Goal: Information Seeking & Learning: Find specific page/section

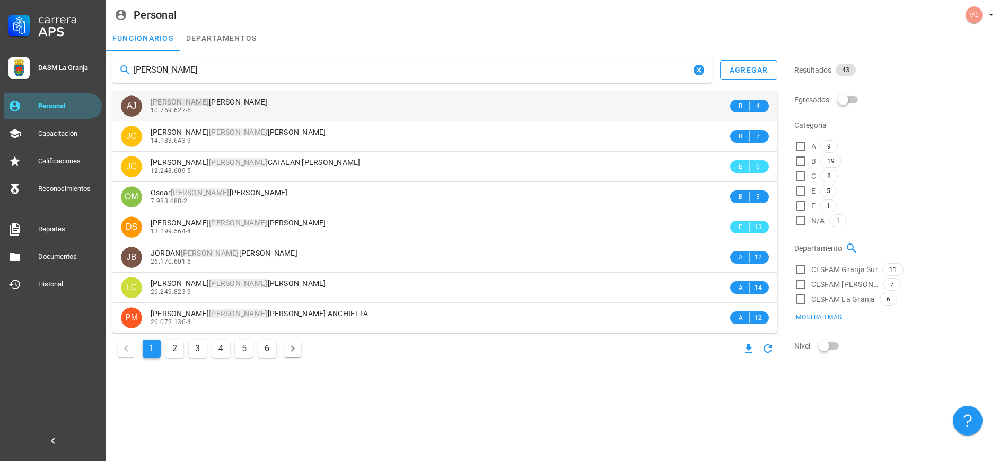
type input "[PERSON_NAME]"
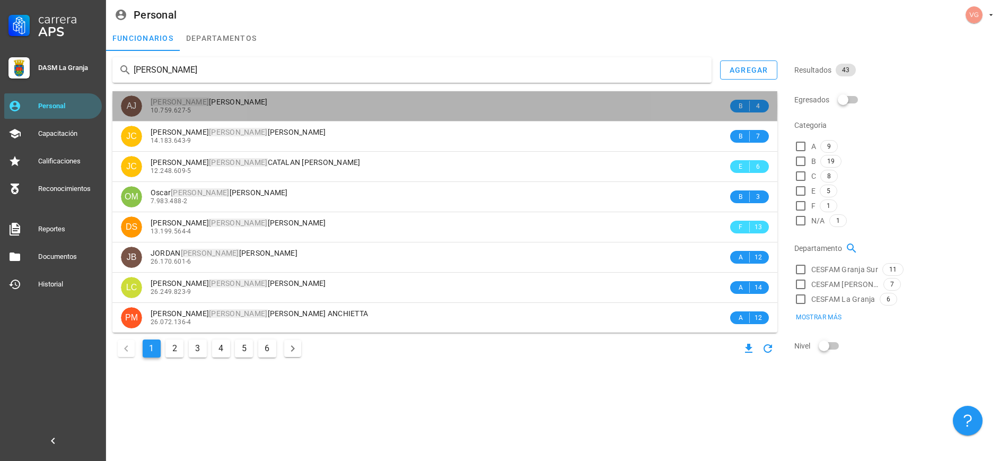
click at [307, 105] on div "[PERSON_NAME] [PERSON_NAME]" at bounding box center [439, 102] width 577 height 9
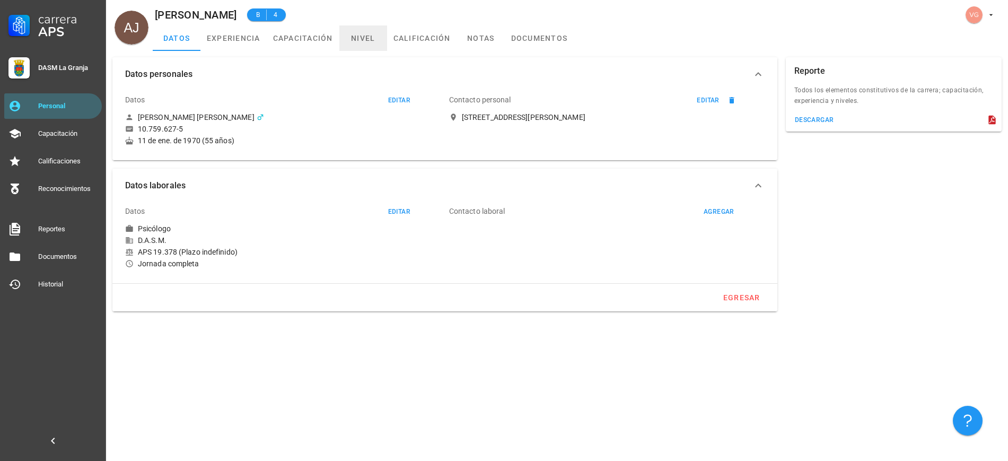
click at [369, 38] on link "nivel" at bounding box center [363, 37] width 48 height 25
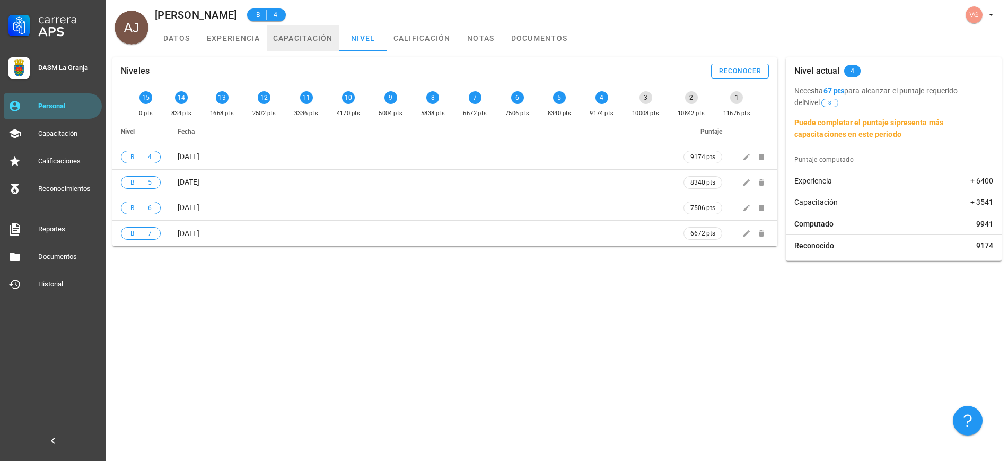
click at [309, 43] on link "capacitación" at bounding box center [303, 37] width 73 height 25
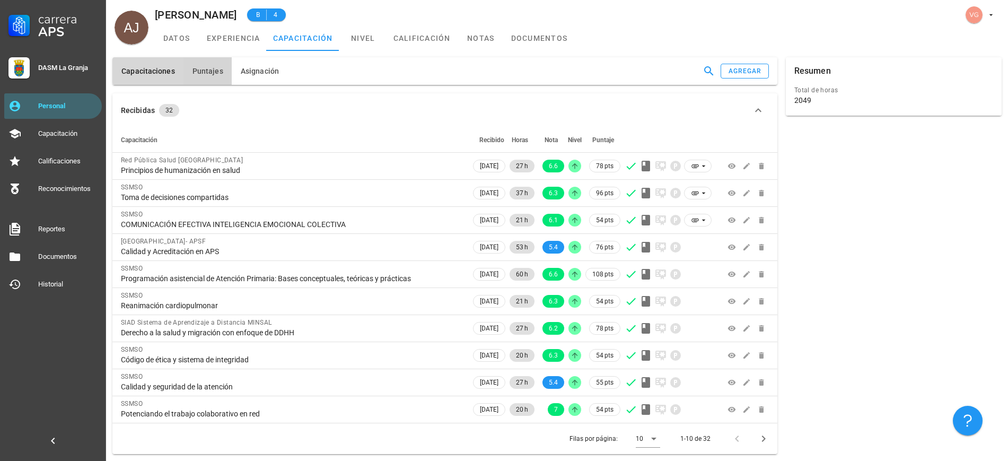
click at [199, 75] on span "Puntajes" at bounding box center [207, 71] width 31 height 8
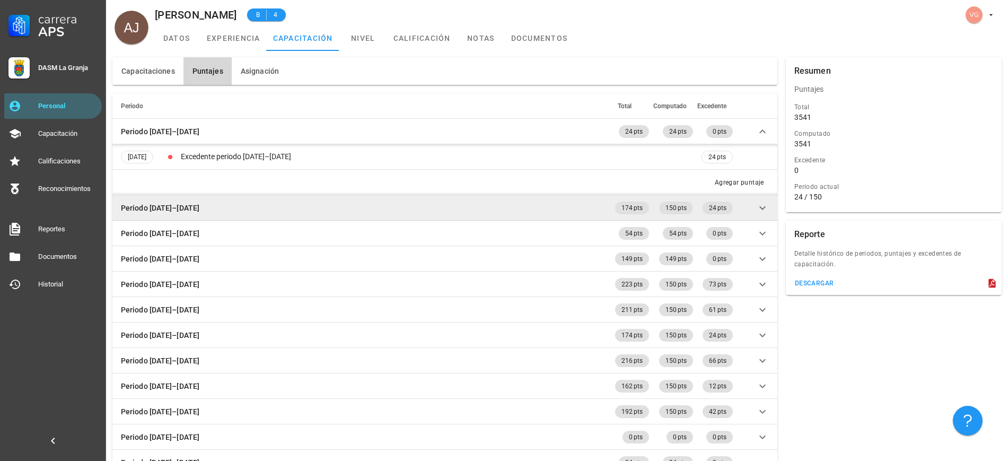
click at [762, 204] on icon at bounding box center [762, 207] width 13 height 13
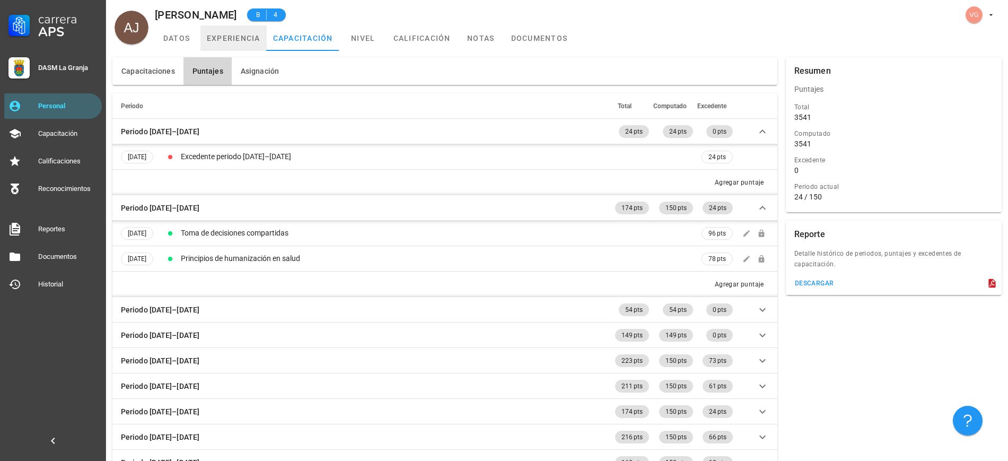
click at [236, 38] on link "experiencia" at bounding box center [233, 37] width 66 height 25
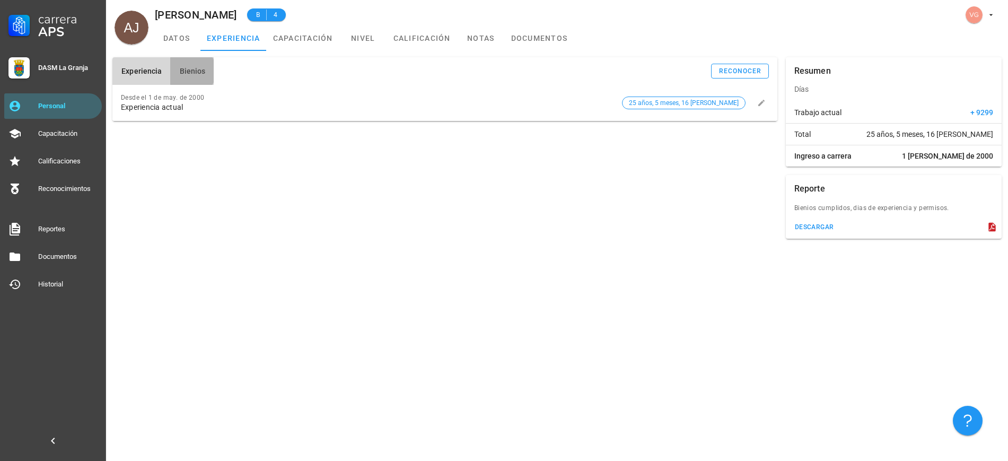
click at [200, 72] on span "Bienios" at bounding box center [192, 71] width 27 height 8
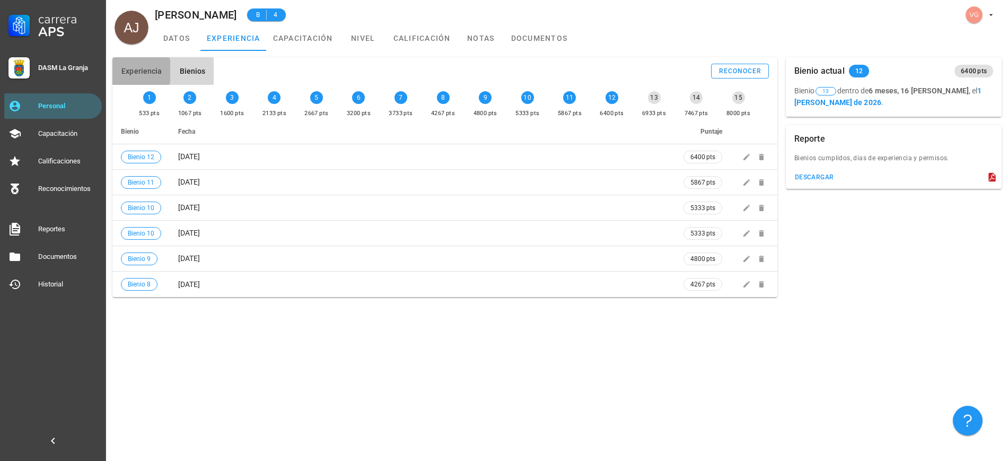
click at [148, 65] on button "Experiencia" at bounding box center [141, 71] width 58 height 28
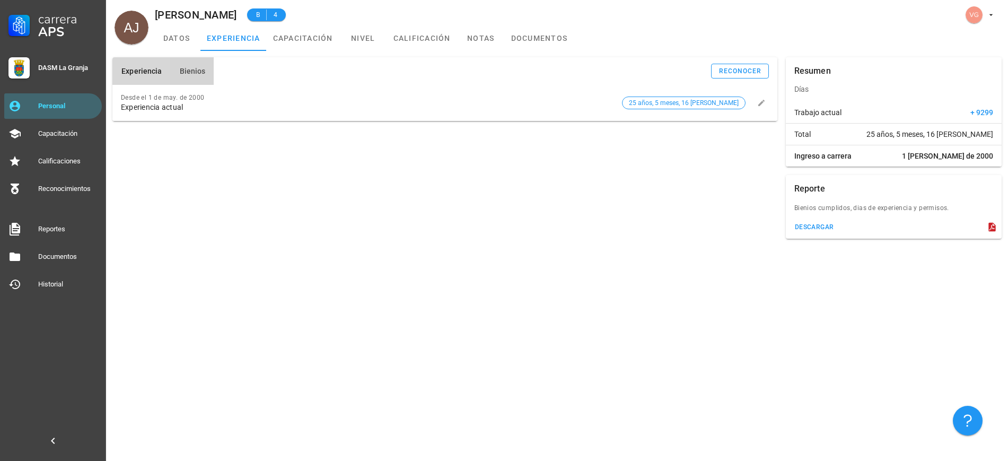
click at [185, 69] on span "Bienios" at bounding box center [192, 71] width 27 height 8
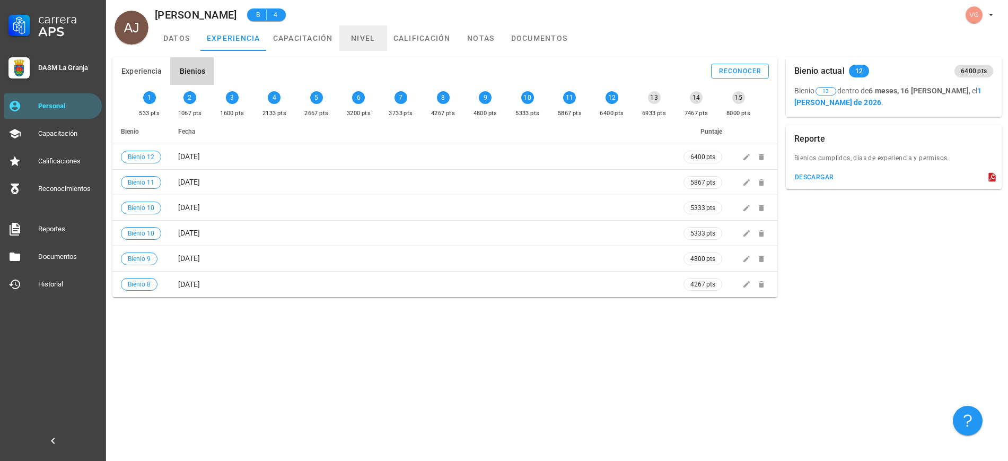
click at [373, 34] on link "nivel" at bounding box center [363, 37] width 48 height 25
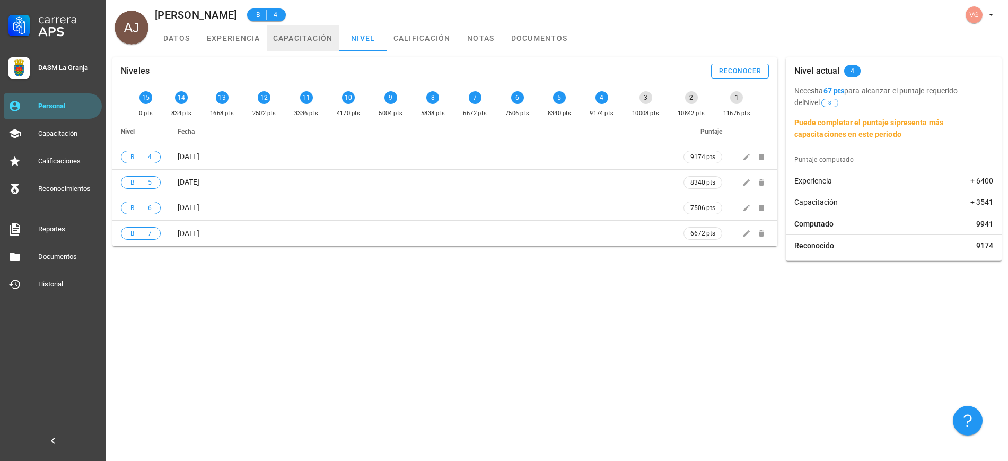
click at [304, 40] on link "capacitación" at bounding box center [303, 37] width 73 height 25
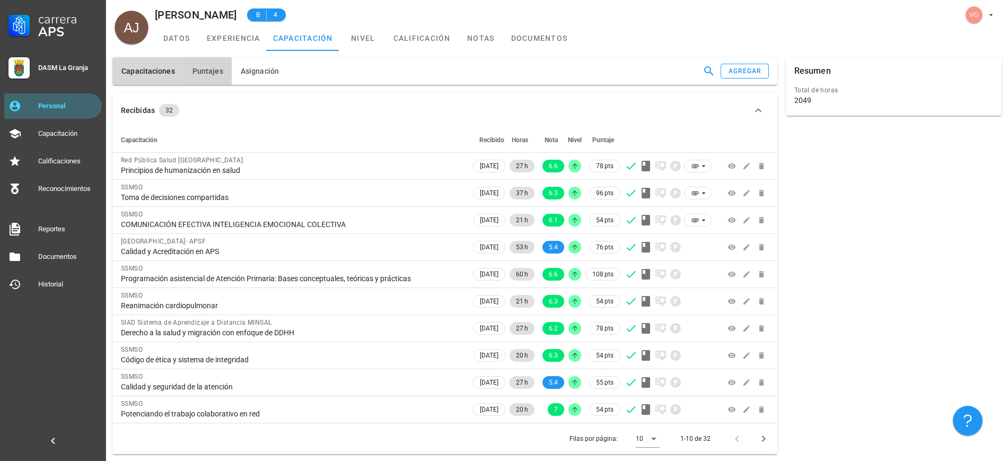
click at [202, 76] on button "Puntajes" at bounding box center [207, 71] width 48 height 28
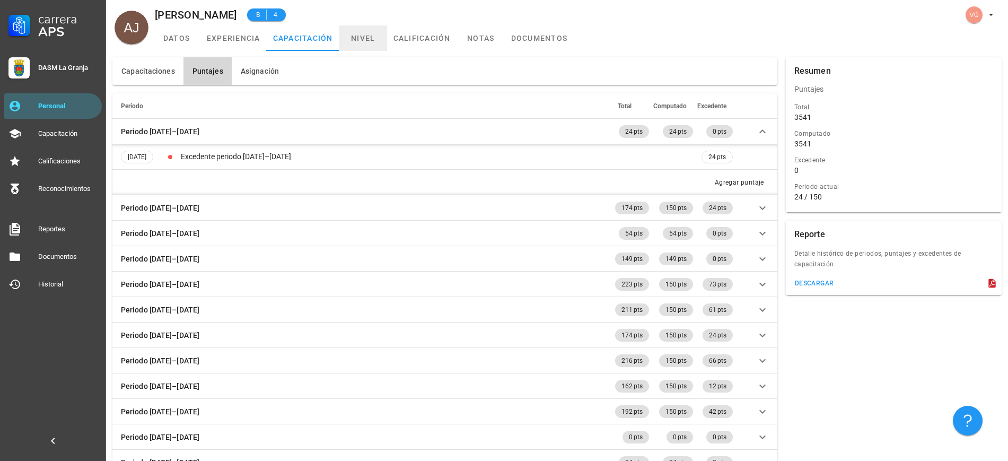
click at [364, 41] on link "nivel" at bounding box center [363, 37] width 48 height 25
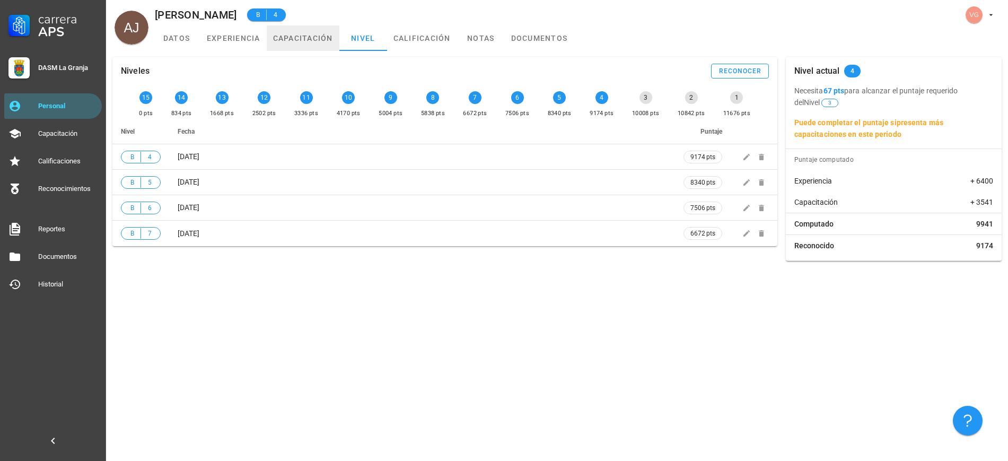
click at [291, 39] on link "capacitación" at bounding box center [303, 37] width 73 height 25
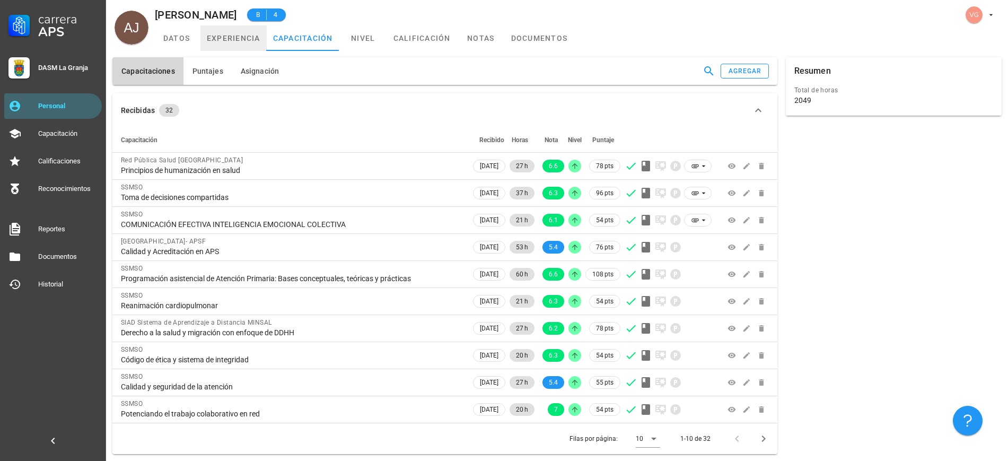
click at [228, 38] on link "experiencia" at bounding box center [233, 37] width 66 height 25
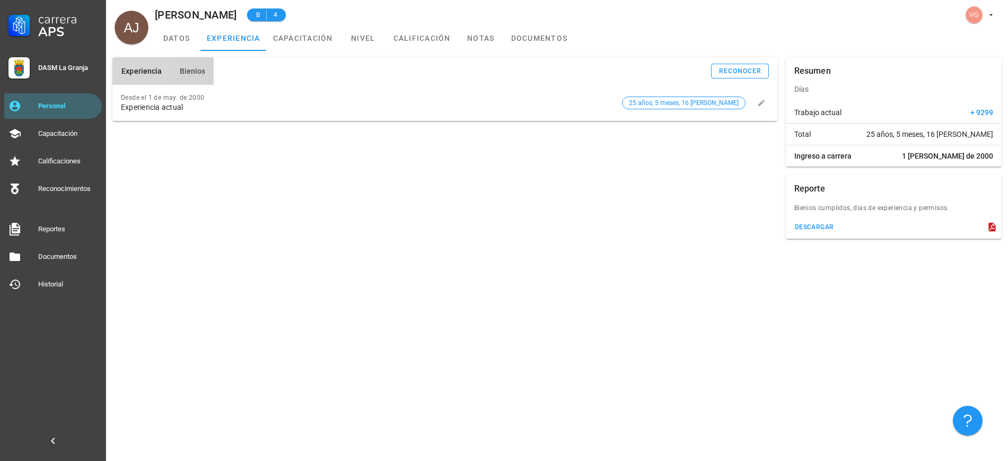
click at [196, 77] on button "Bienios" at bounding box center [191, 71] width 43 height 28
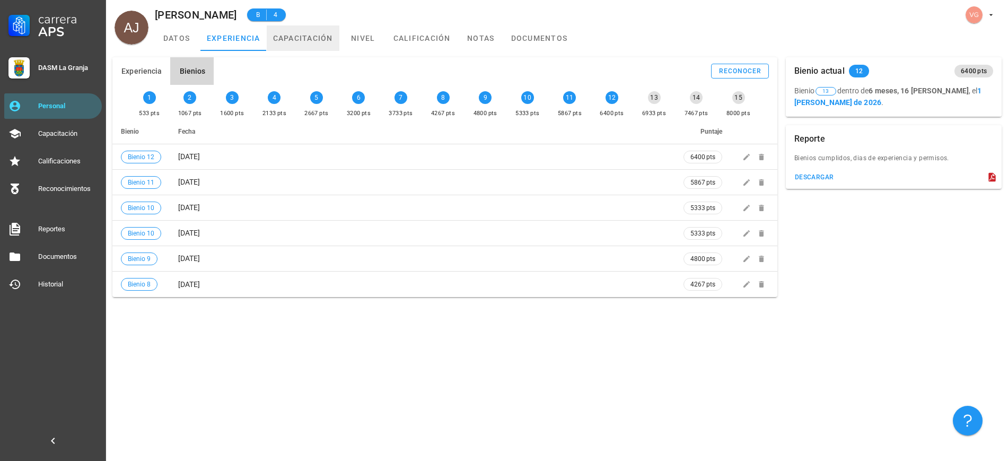
click at [293, 37] on link "capacitación" at bounding box center [303, 37] width 73 height 25
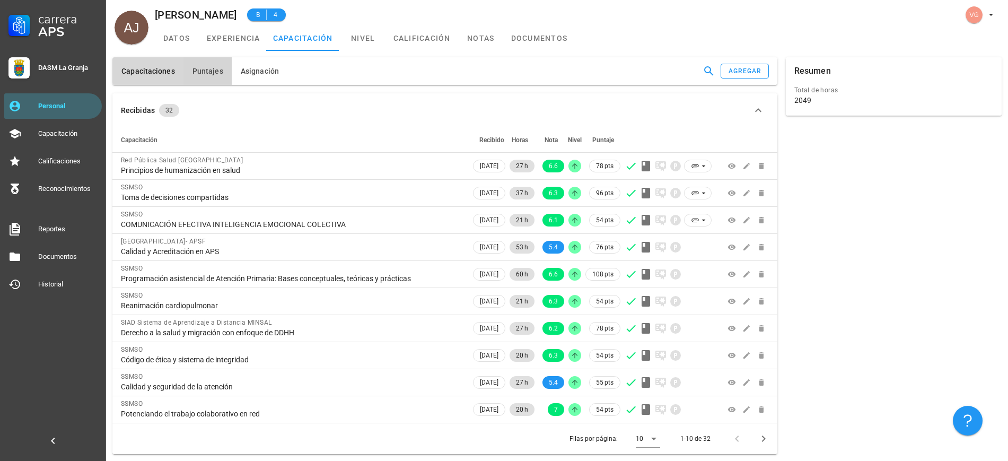
click at [200, 72] on span "Puntajes" at bounding box center [207, 71] width 31 height 8
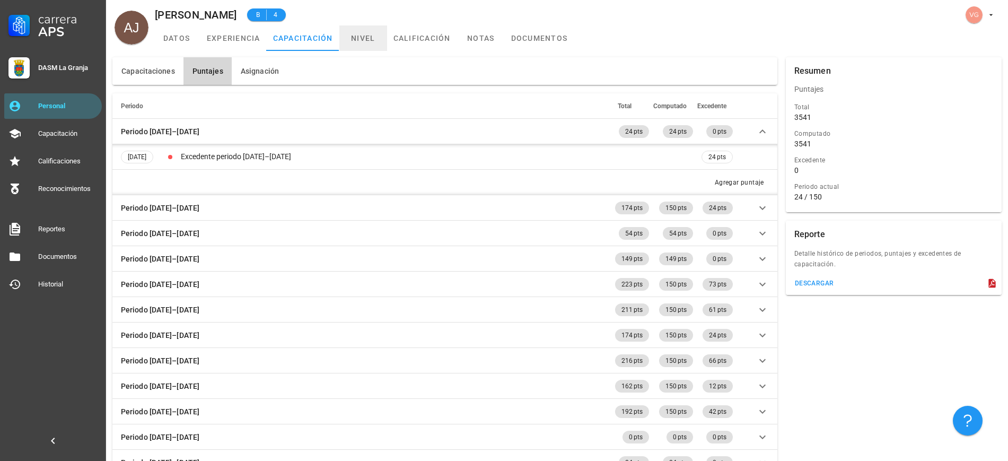
click at [371, 37] on link "nivel" at bounding box center [363, 37] width 48 height 25
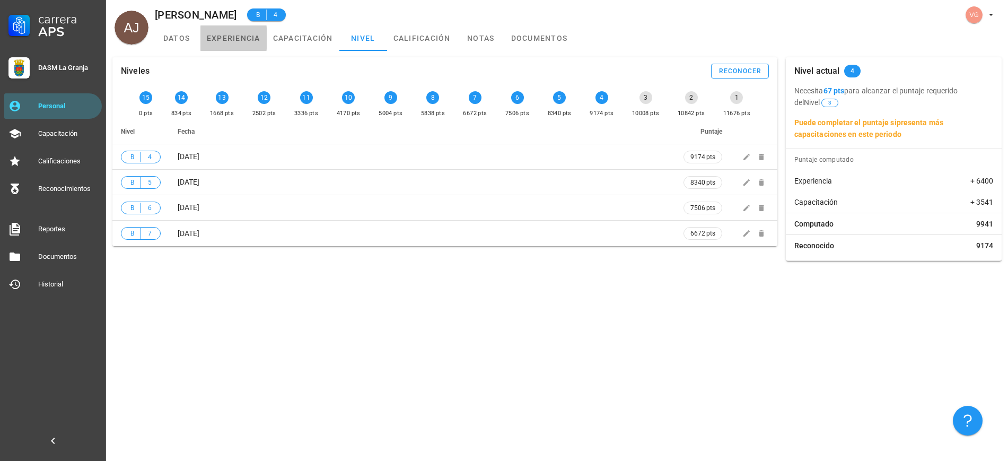
click at [219, 41] on link "experiencia" at bounding box center [233, 37] width 66 height 25
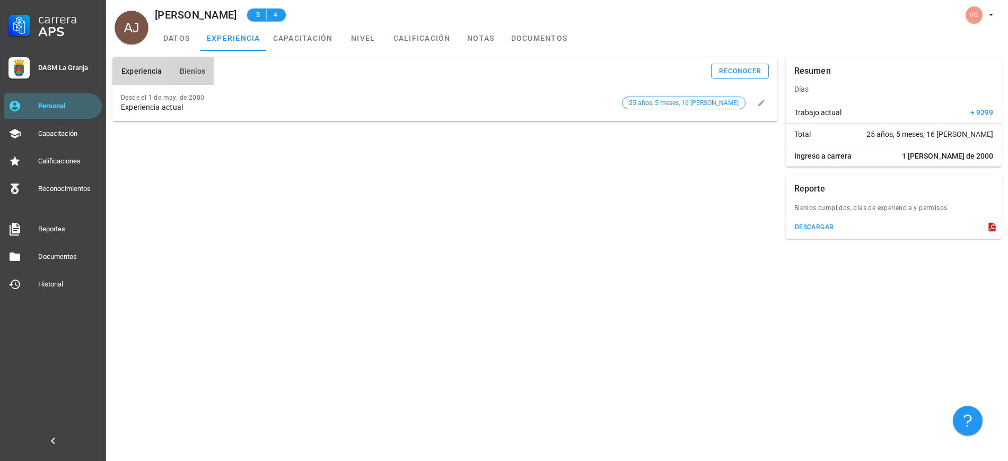
click at [195, 75] on span "Bienios" at bounding box center [192, 71] width 27 height 8
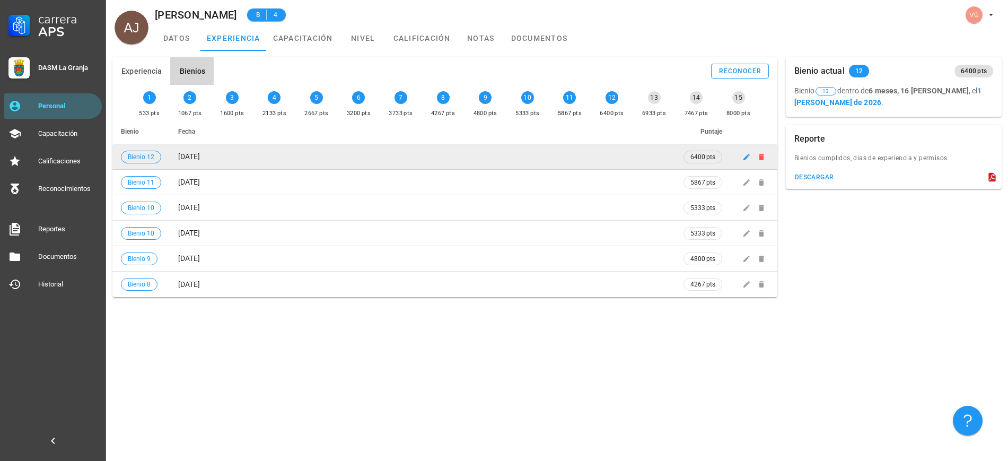
click at [200, 155] on span "[DATE]" at bounding box center [189, 156] width 22 height 8
click at [193, 157] on span "[DATE]" at bounding box center [189, 156] width 22 height 8
click at [200, 157] on span "[DATE]" at bounding box center [189, 156] width 22 height 8
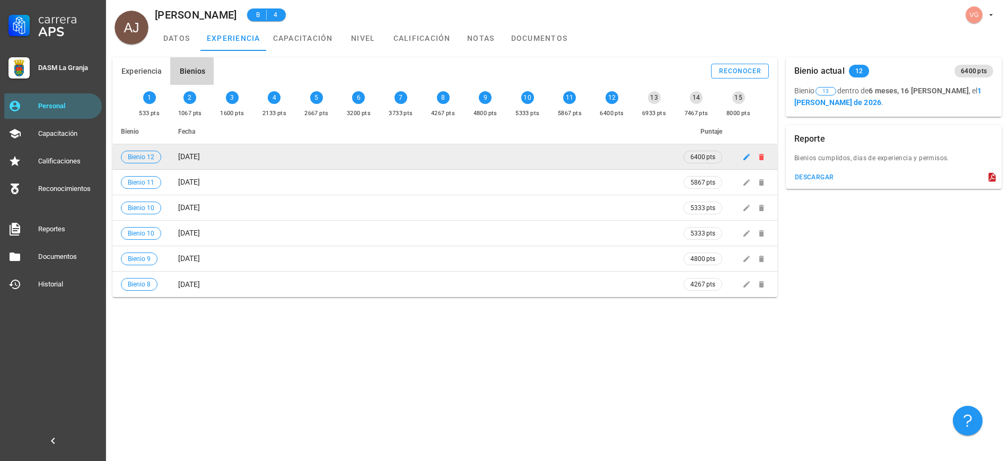
click at [200, 157] on span "[DATE]" at bounding box center [189, 156] width 22 height 8
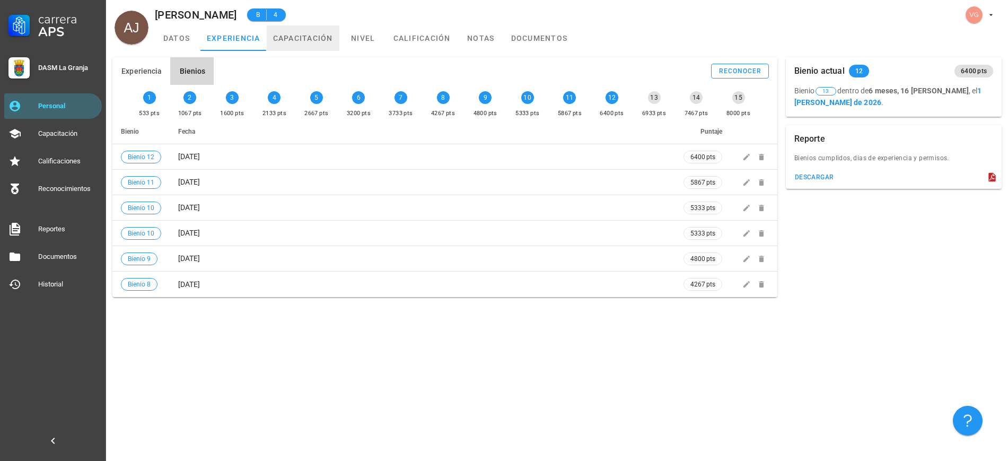
click at [276, 31] on link "capacitación" at bounding box center [303, 37] width 73 height 25
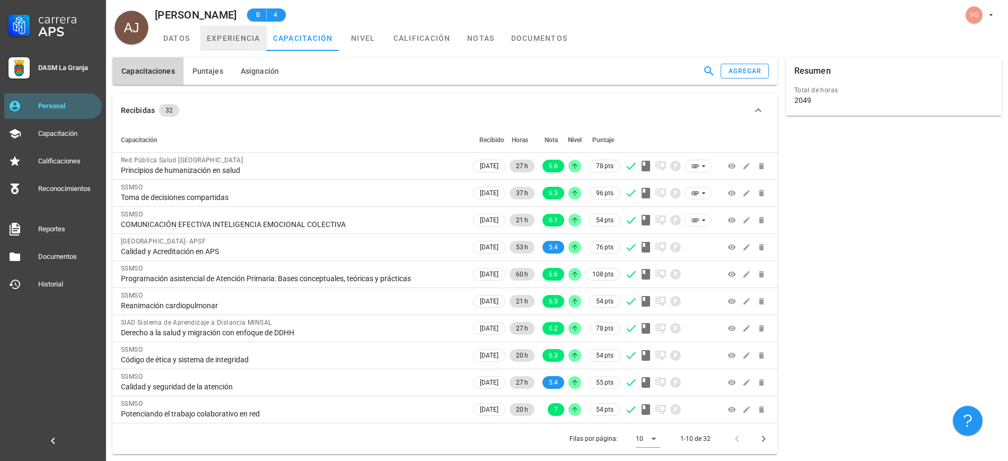
click at [246, 39] on link "experiencia" at bounding box center [233, 37] width 66 height 25
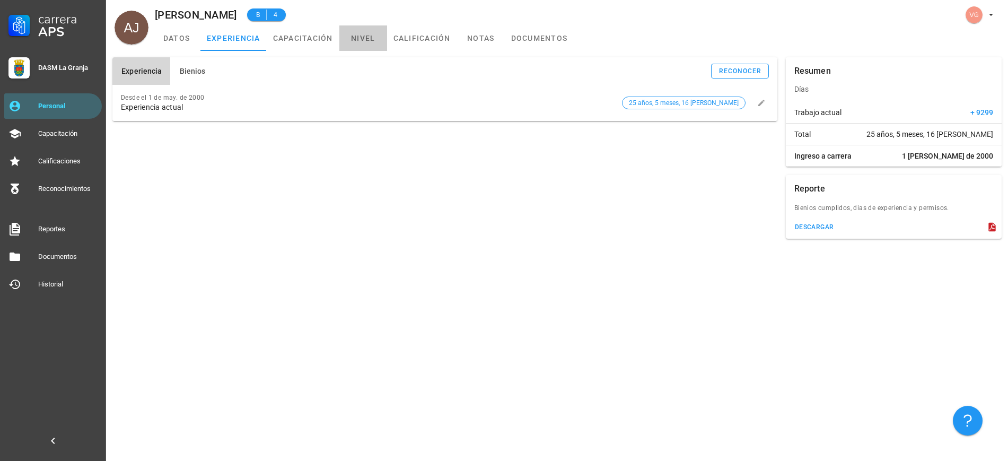
click at [362, 40] on link "nivel" at bounding box center [363, 37] width 48 height 25
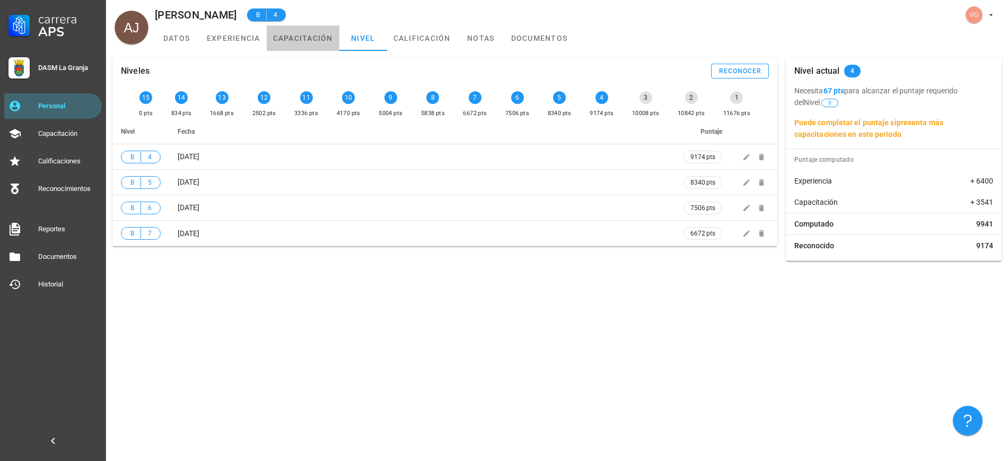
click at [288, 38] on link "capacitación" at bounding box center [303, 37] width 73 height 25
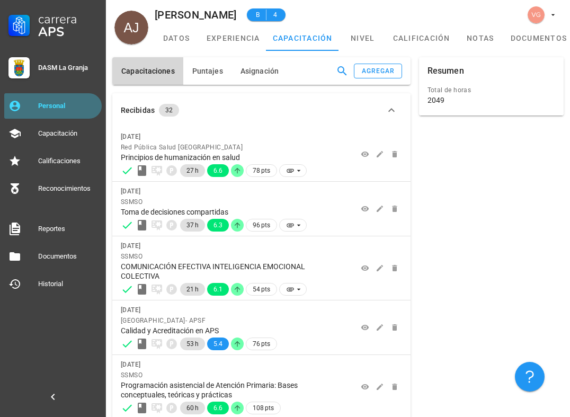
click at [52, 103] on div "Personal" at bounding box center [67, 106] width 59 height 8
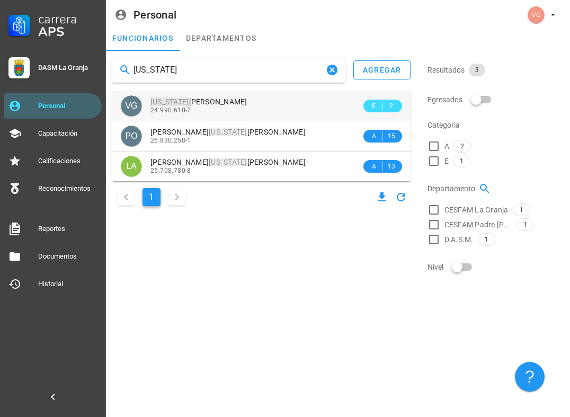
type input "[US_STATE]"
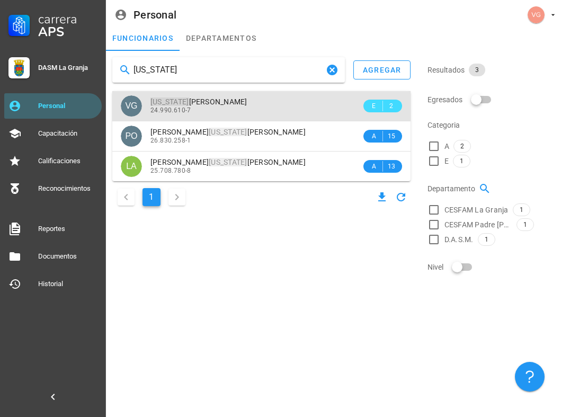
click at [239, 107] on div "24.990.610-7" at bounding box center [256, 110] width 211 height 7
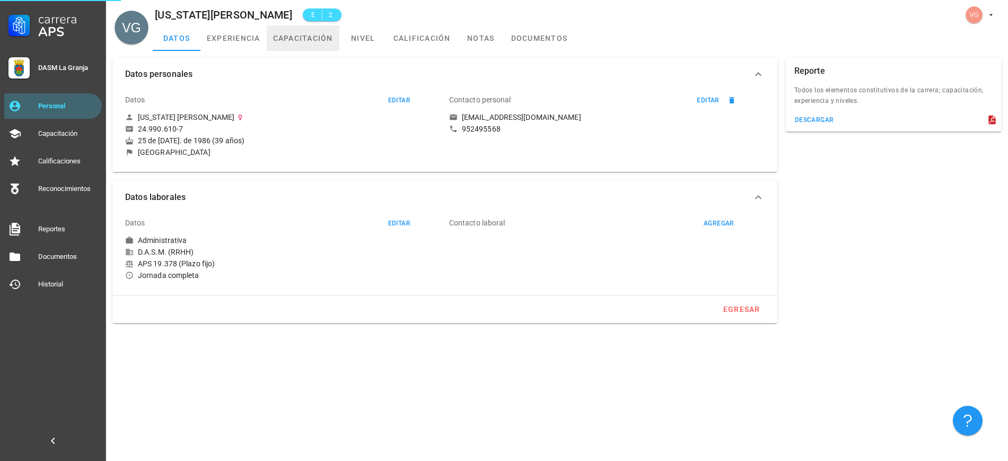
click at [306, 39] on link "capacitación" at bounding box center [303, 37] width 73 height 25
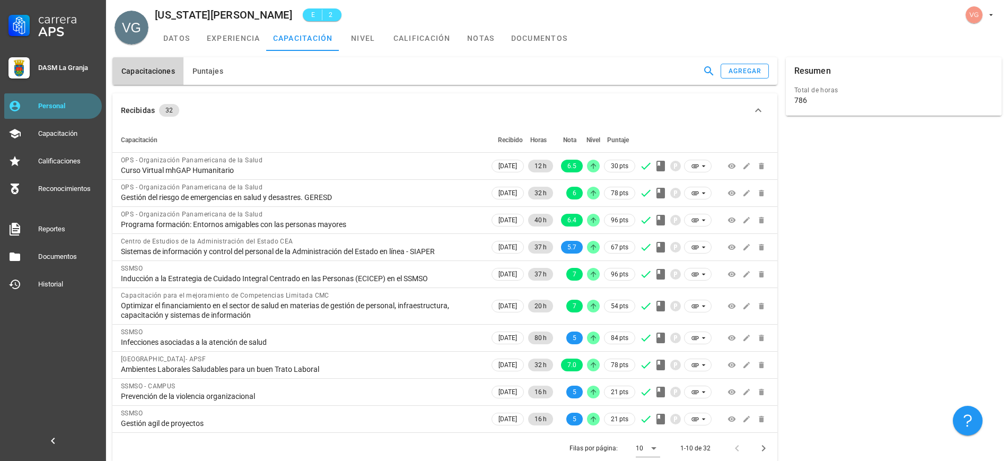
click at [65, 107] on div "Personal" at bounding box center [67, 106] width 59 height 8
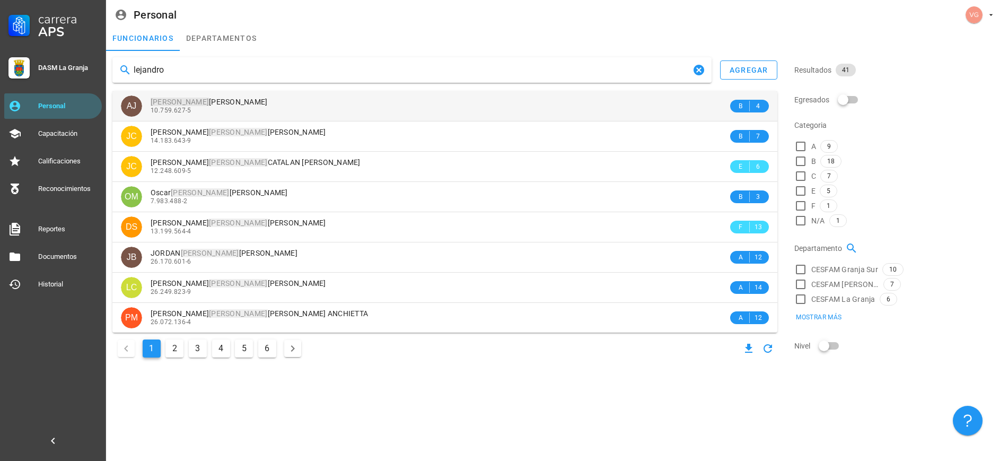
type input "lejandro"
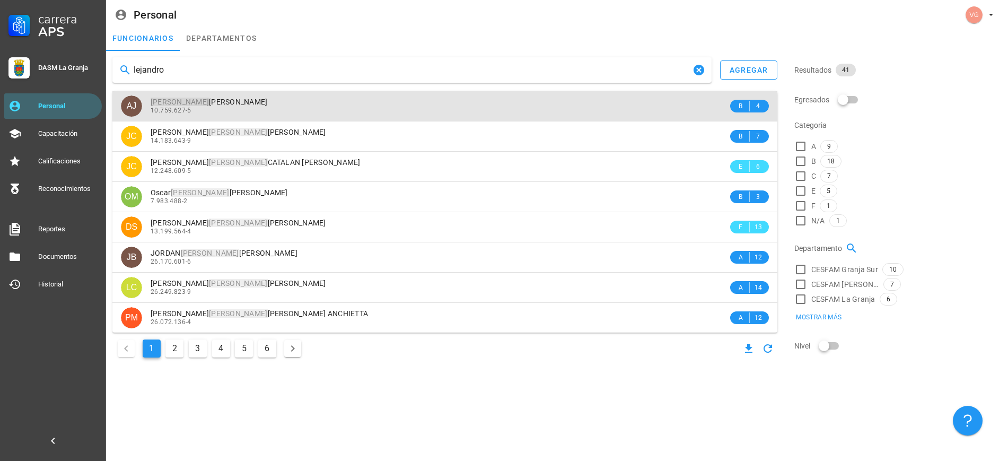
click at [269, 107] on div "10.759.627-5" at bounding box center [439, 110] width 577 height 7
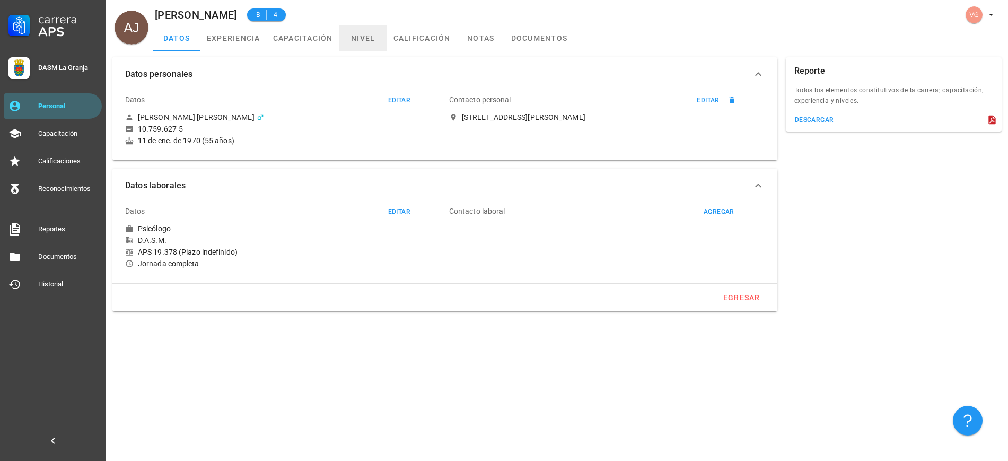
click at [363, 35] on link "nivel" at bounding box center [363, 37] width 48 height 25
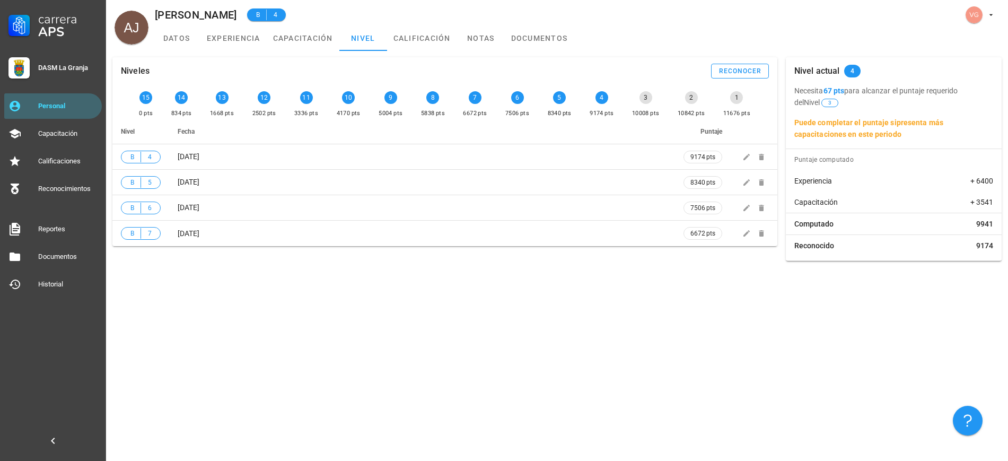
click at [829, 89] on b "67 pts" at bounding box center [833, 90] width 21 height 8
click at [60, 99] on div "Personal" at bounding box center [67, 106] width 59 height 17
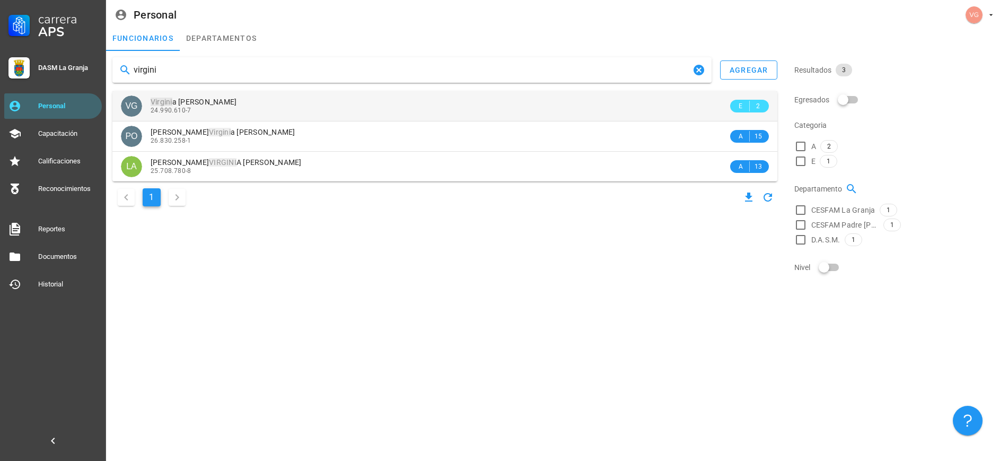
type input "virgini"
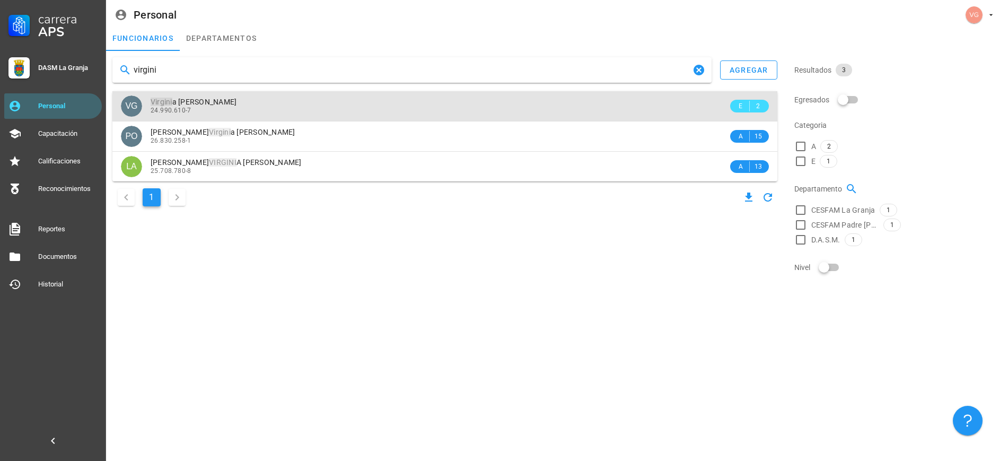
click at [293, 103] on div "Virgini a [PERSON_NAME]" at bounding box center [439, 102] width 577 height 9
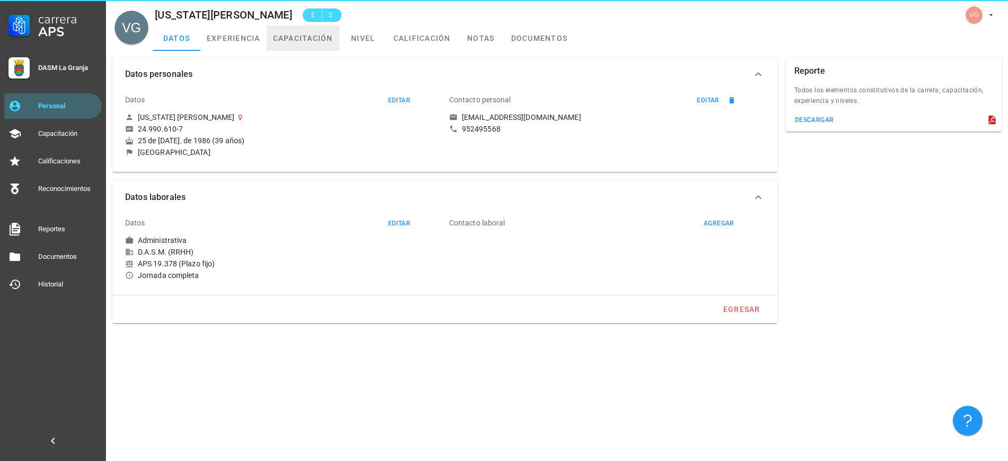
click at [317, 42] on link "capacitación" at bounding box center [303, 37] width 73 height 25
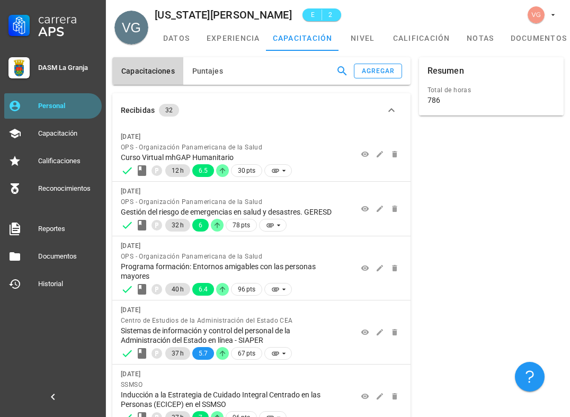
click at [65, 108] on div "Personal" at bounding box center [67, 106] width 59 height 8
